Goal: Check status: Check status

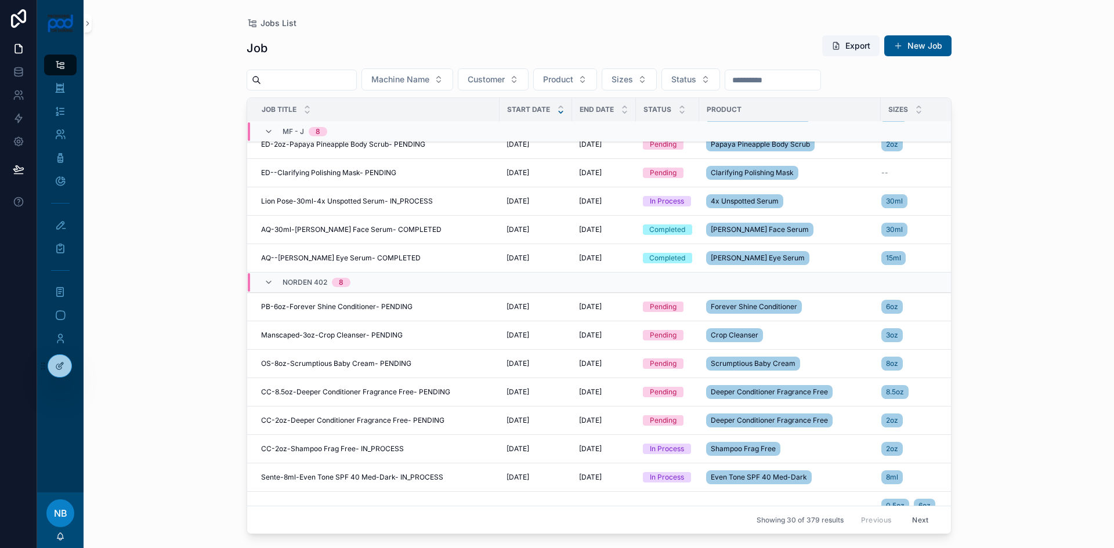
scroll to position [630, 0]
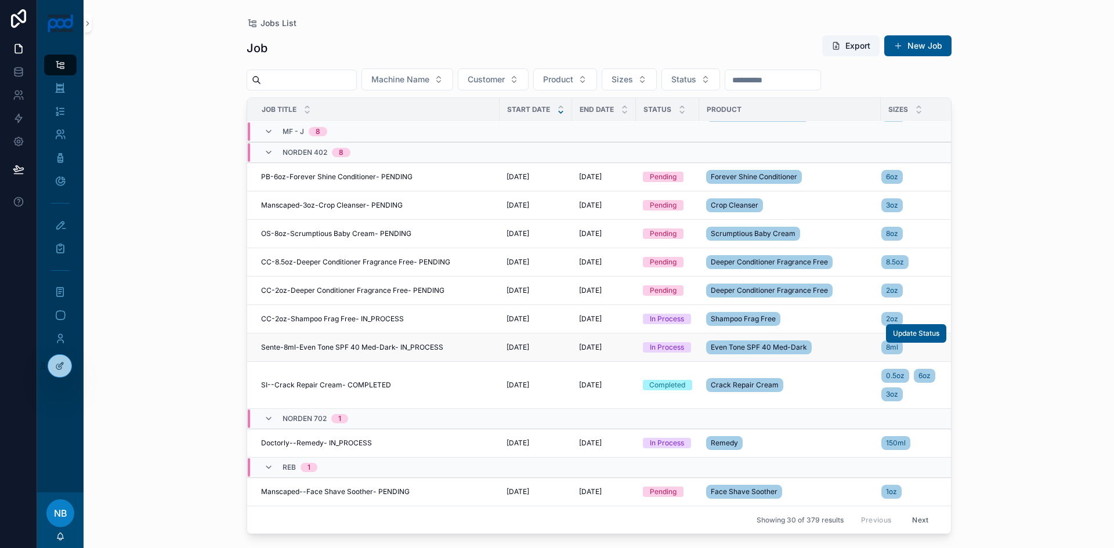
click at [584, 345] on td "[DATE] [DATE]" at bounding box center [604, 348] width 64 height 28
click at [903, 329] on span "Update Status" at bounding box center [916, 333] width 46 height 9
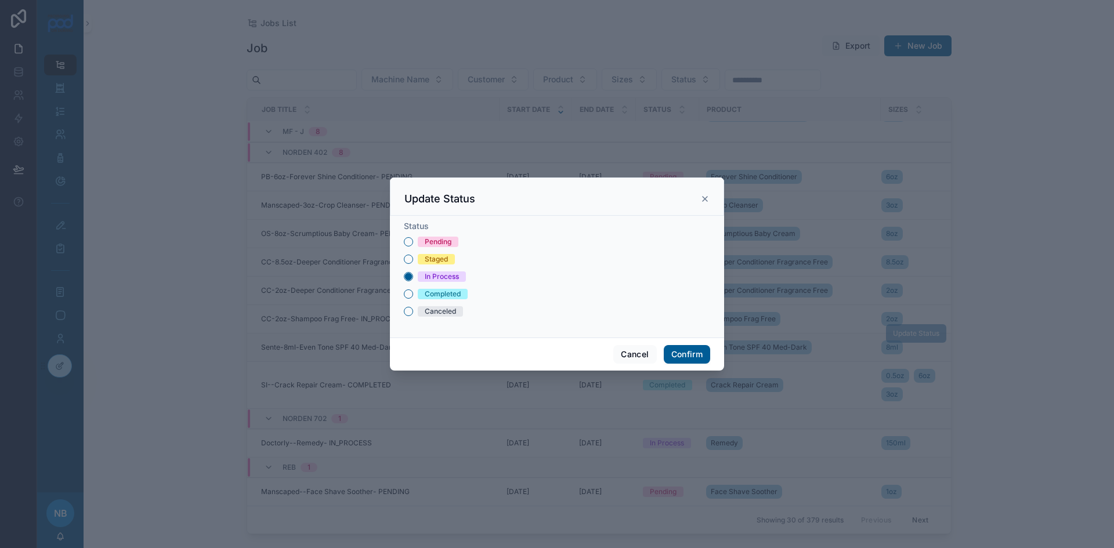
click at [703, 141] on div at bounding box center [557, 274] width 1114 height 548
click at [705, 200] on icon at bounding box center [704, 198] width 9 height 9
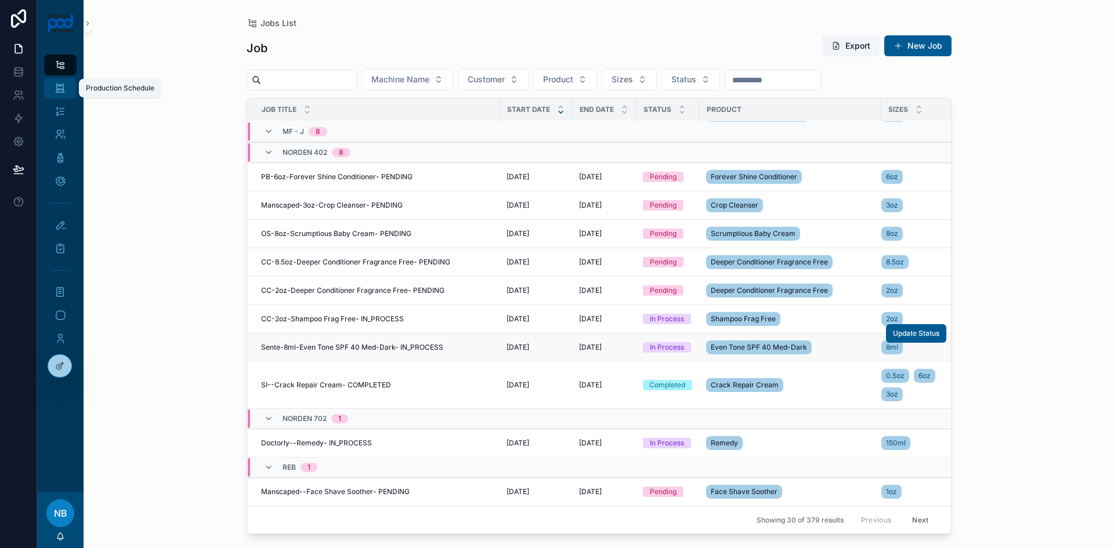
click at [58, 90] on icon "scrollable content" at bounding box center [60, 88] width 11 height 12
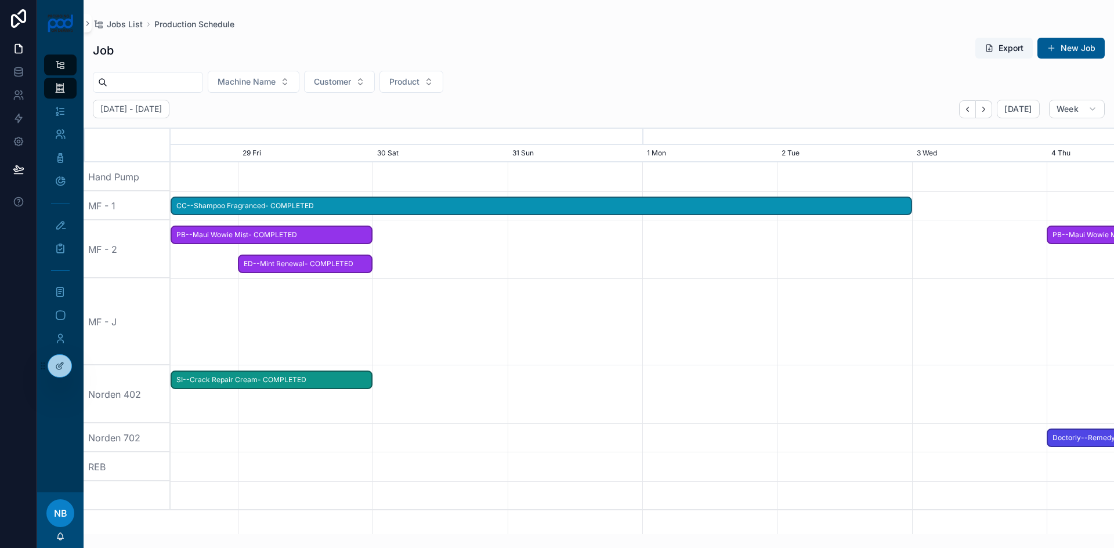
scroll to position [0, 1415]
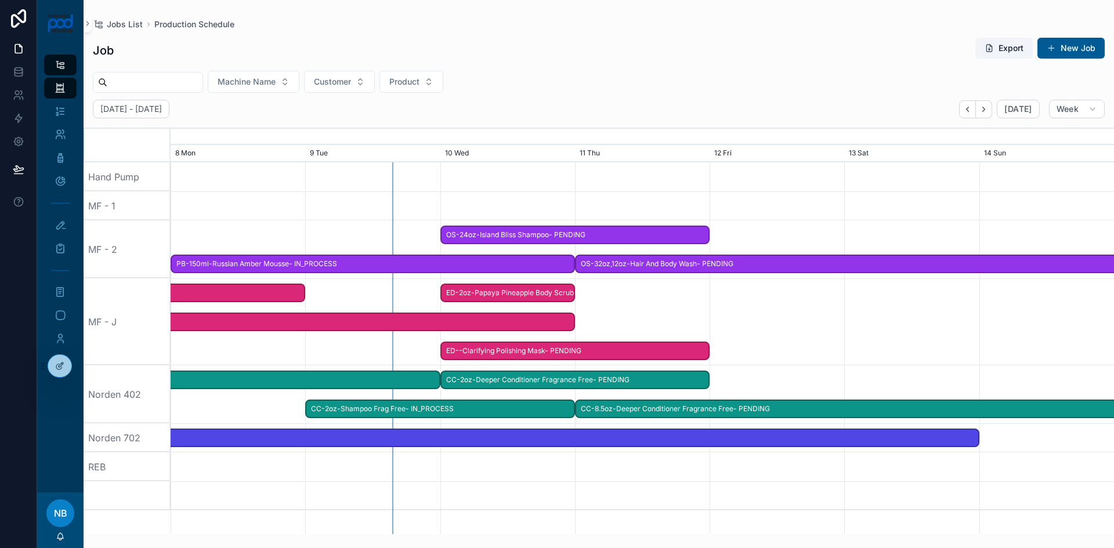
click at [309, 381] on span "Sente-8ml-Even Tone SPF 40 Med-Dark- IN_PROCESS" at bounding box center [102, 380] width 671 height 19
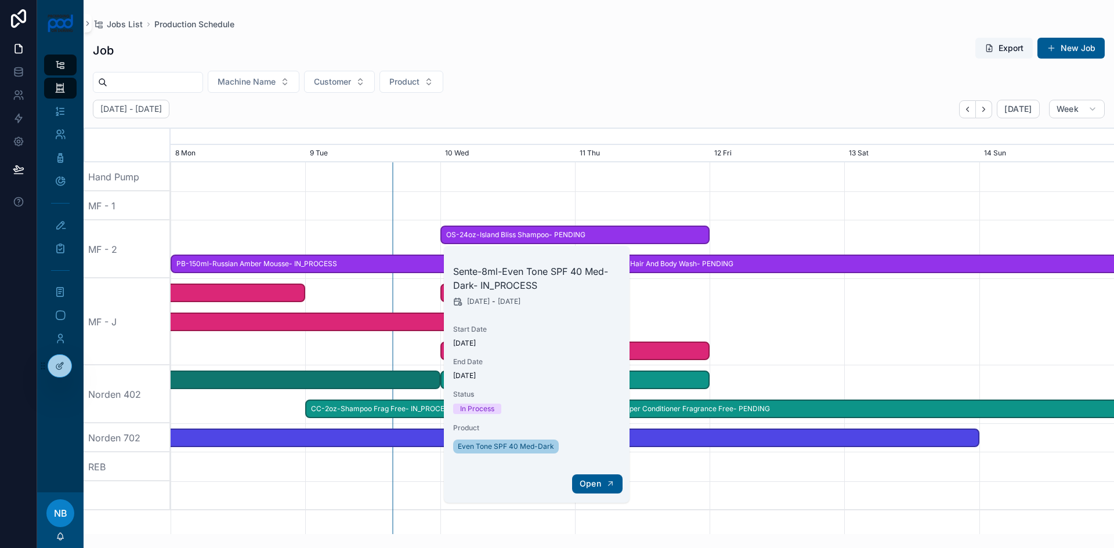
click at [592, 482] on span "Open" at bounding box center [590, 484] width 21 height 10
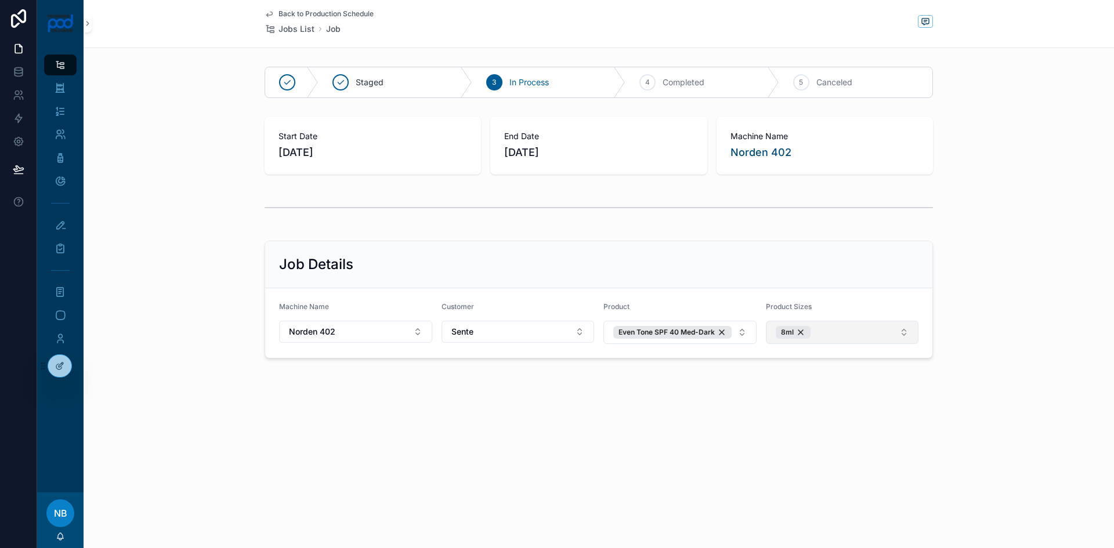
click at [854, 337] on button "8ml" at bounding box center [842, 332] width 153 height 23
click at [788, 421] on span "50ml" at bounding box center [783, 417] width 19 height 12
click at [842, 284] on div "Job Details" at bounding box center [598, 264] width 667 height 47
click at [56, 84] on icon "scrollable content" at bounding box center [60, 88] width 11 height 12
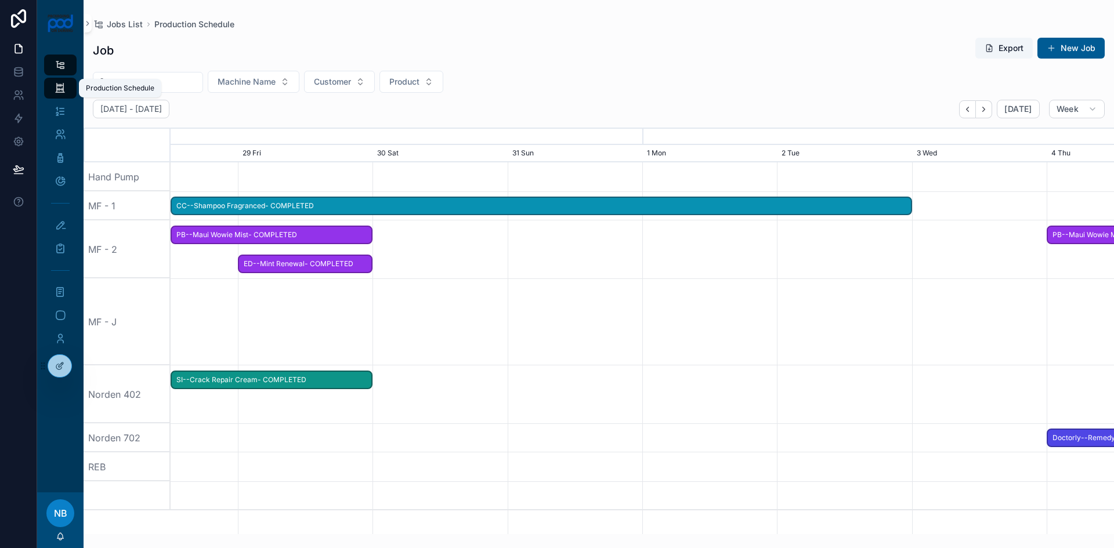
scroll to position [0, 1415]
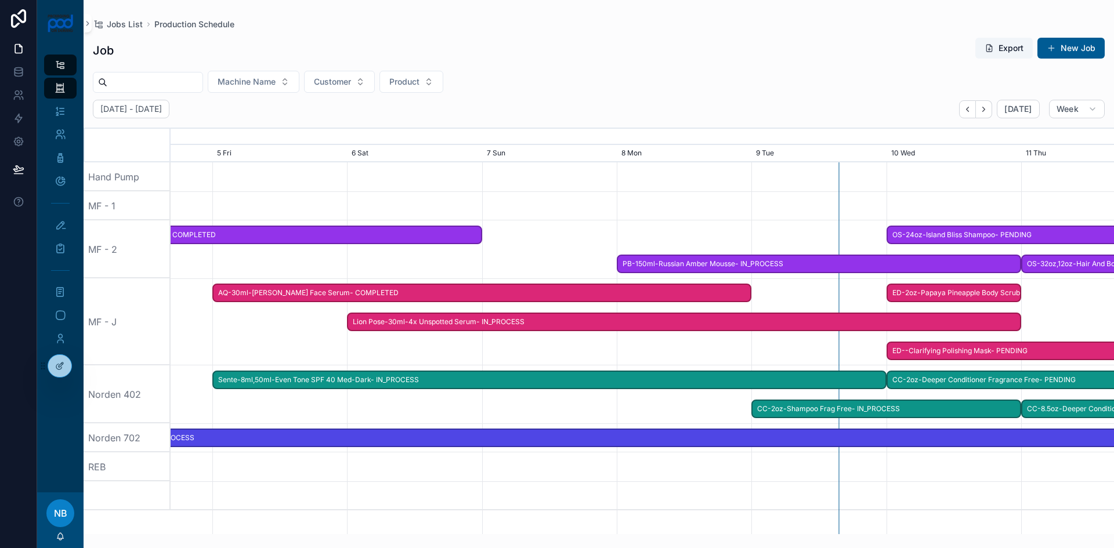
scroll to position [0, 1415]
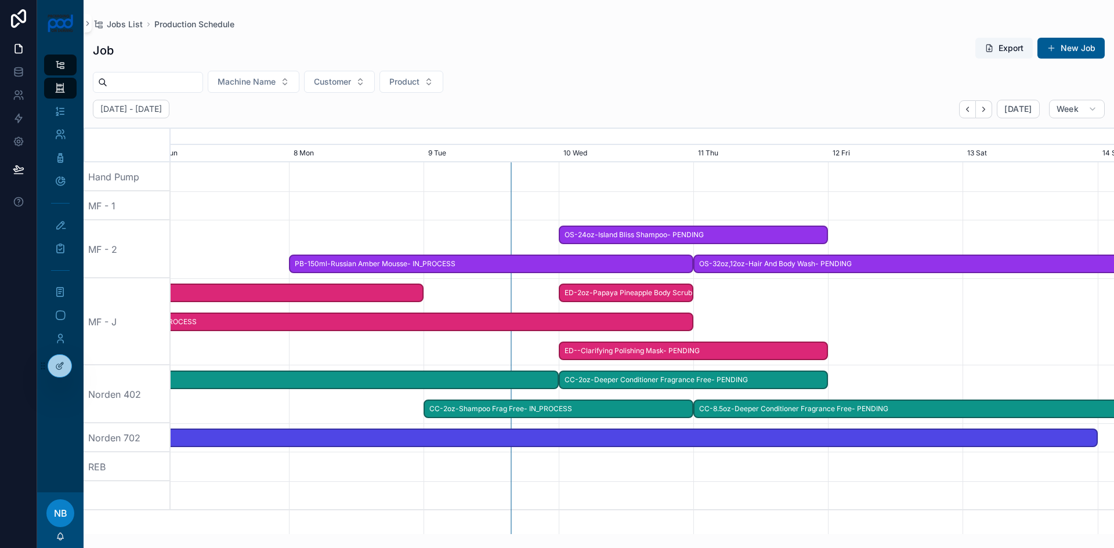
drag, startPoint x: 583, startPoint y: 352, endPoint x: 359, endPoint y: 345, distance: 224.1
click at [359, 345] on div "scrollable content" at bounding box center [642, 322] width 3775 height 87
click at [521, 385] on span "Sente-8ml,50ml-Even Tone SPF 40 Med-Dark- IN_PROCESS" at bounding box center [221, 380] width 671 height 19
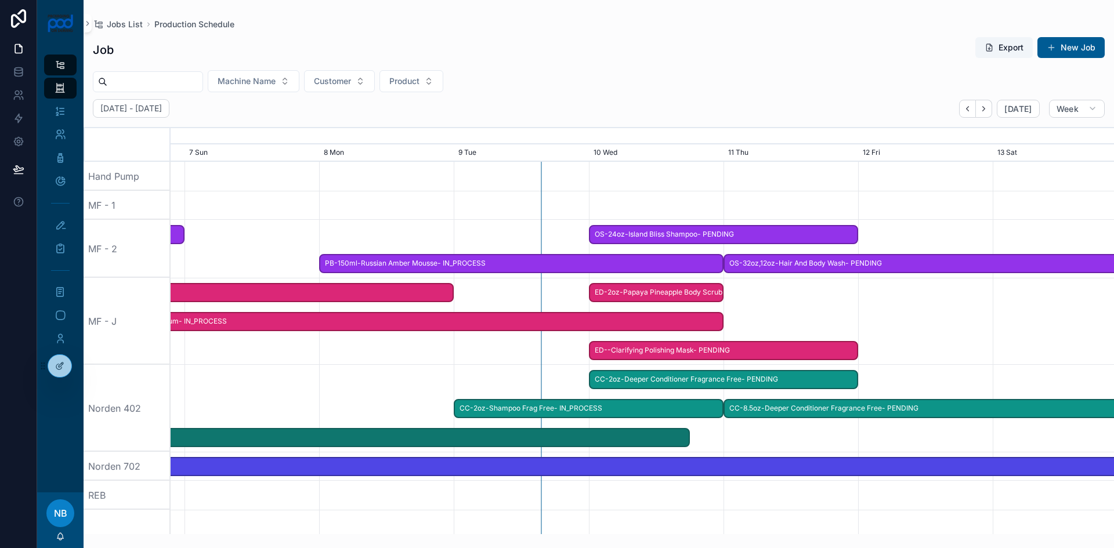
drag, startPoint x: 551, startPoint y: 382, endPoint x: 688, endPoint y: 392, distance: 137.3
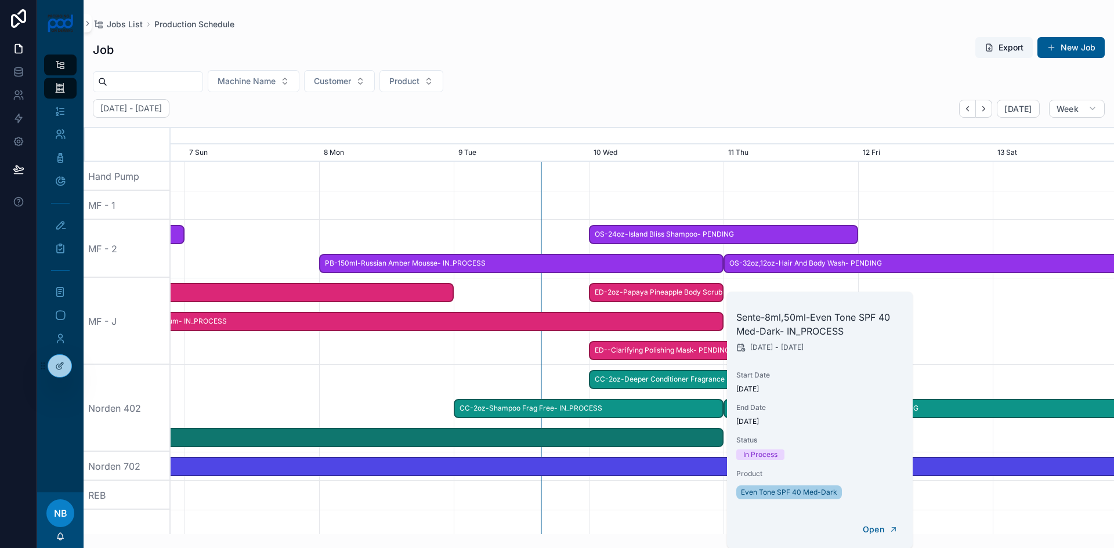
click at [402, 358] on div "scrollable content" at bounding box center [642, 321] width 3775 height 87
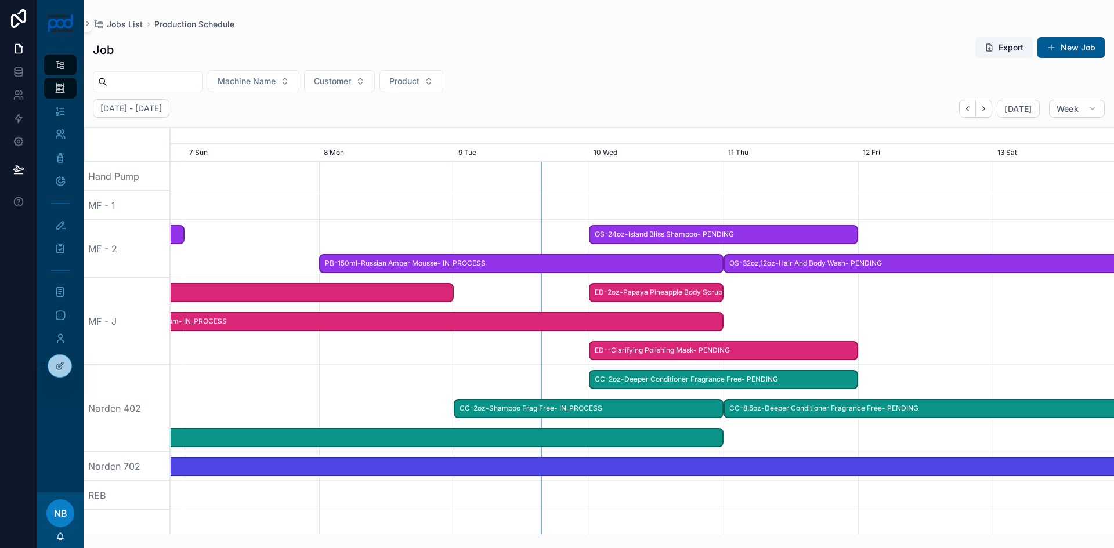
click at [624, 440] on span "Sente-8ml,50ml-Even Tone SPF 40 Med-Dark- IN_PROCESS" at bounding box center [319, 437] width 807 height 19
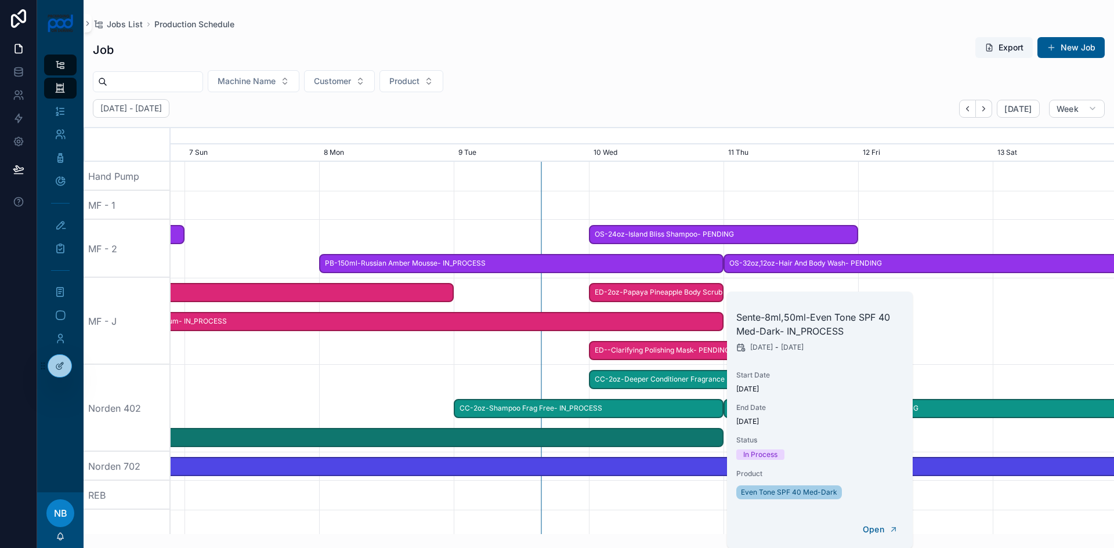
click at [539, 403] on span "CC-2oz-Shampoo Frag Free- IN_PROCESS" at bounding box center [589, 408] width 268 height 19
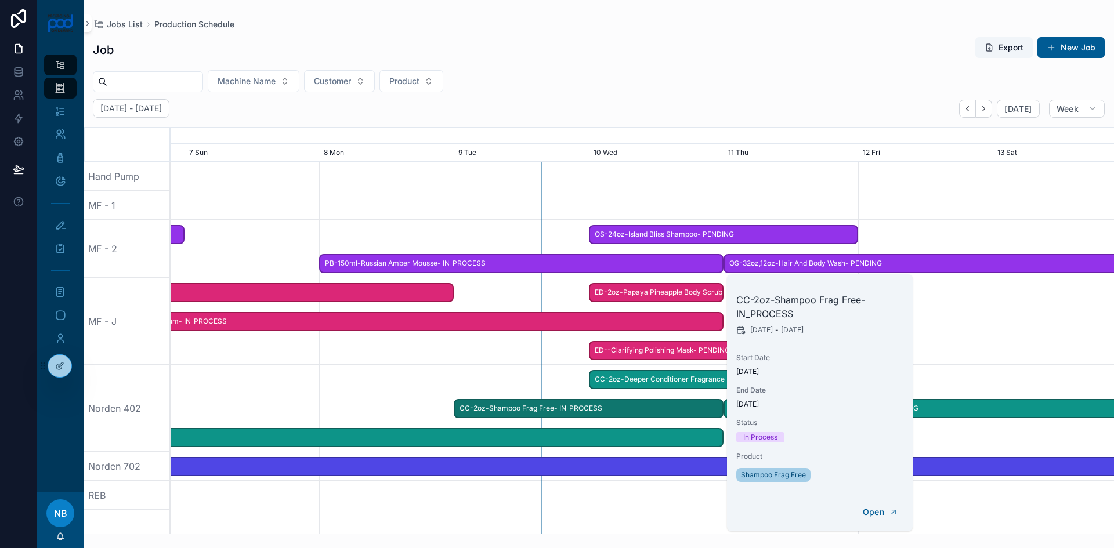
click at [484, 363] on div "scrollable content" at bounding box center [642, 321] width 3775 height 87
